Goal: Navigation & Orientation: Understand site structure

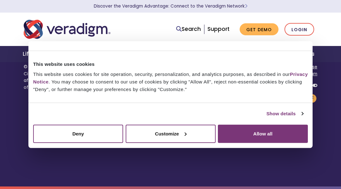
scroll to position [824, 0]
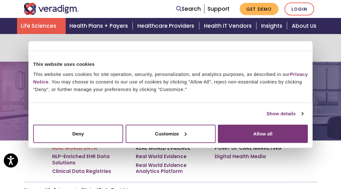
scroll to position [1285, 0]
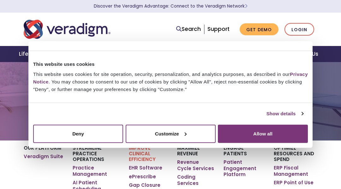
scroll to position [1364, 0]
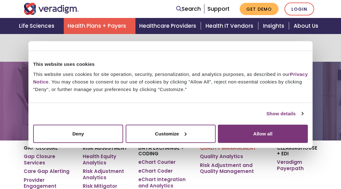
scroll to position [1295, 0]
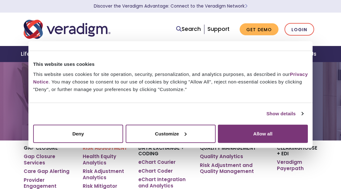
scroll to position [716, 0]
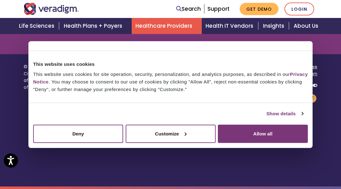
scroll to position [2425, 0]
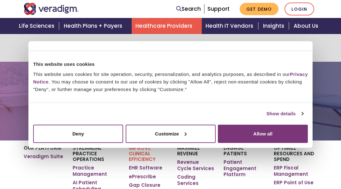
scroll to position [889, 0]
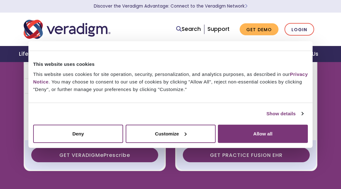
scroll to position [1968, 0]
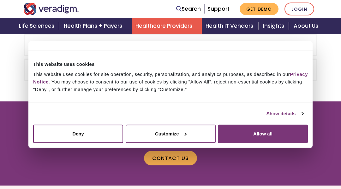
scroll to position [1731, 0]
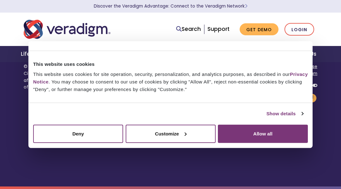
scroll to position [1298, 0]
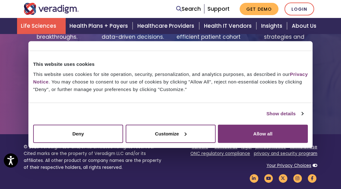
scroll to position [1581, 0]
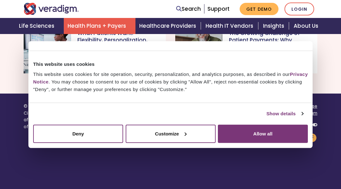
scroll to position [459, 0]
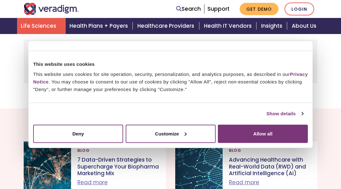
scroll to position [1771, 0]
